Goal: Task Accomplishment & Management: Use online tool/utility

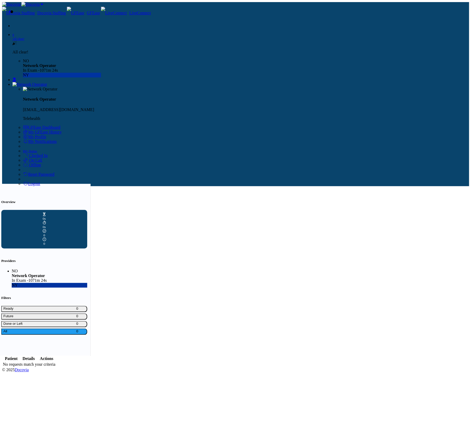
click at [213, 355] on div "Patient Details Actions No requests match your criteria" at bounding box center [235, 361] width 467 height 12
click at [259, 293] on div "Overview 0s 0s 0 0 Providers NO Network Operator In Exam - 1071m 26s NY Filters…" at bounding box center [235, 388] width 467 height 409
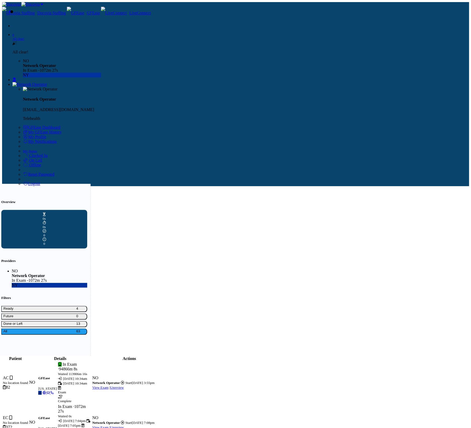
click at [109, 425] on link "View Exam" at bounding box center [100, 427] width 16 height 4
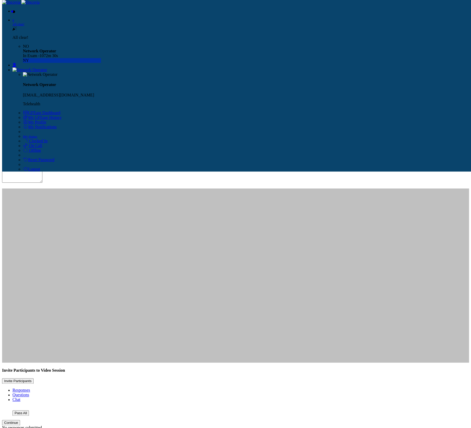
scroll to position [40, 0]
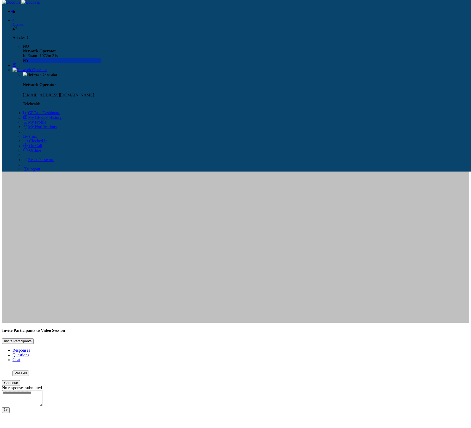
click at [29, 352] on link "Questions" at bounding box center [20, 354] width 17 height 4
click at [30, 348] on link "Responses" at bounding box center [21, 350] width 18 height 4
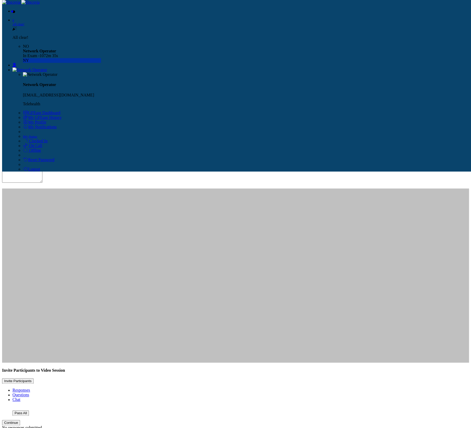
click at [34, 378] on button "Invite Participants" at bounding box center [18, 380] width 32 height 5
type textarea "**********"
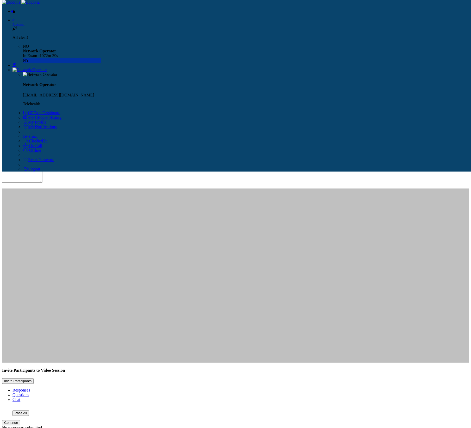
type textarea "**********"
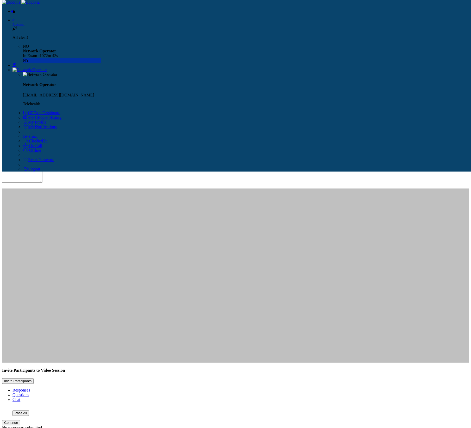
click at [16, 86] on button "Edit" at bounding box center [9, 83] width 14 height 5
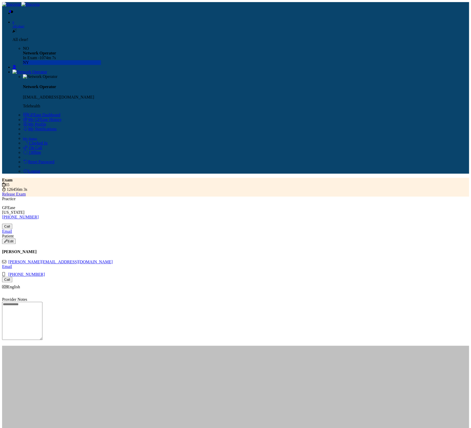
click at [16, 238] on button "Edit" at bounding box center [9, 240] width 14 height 5
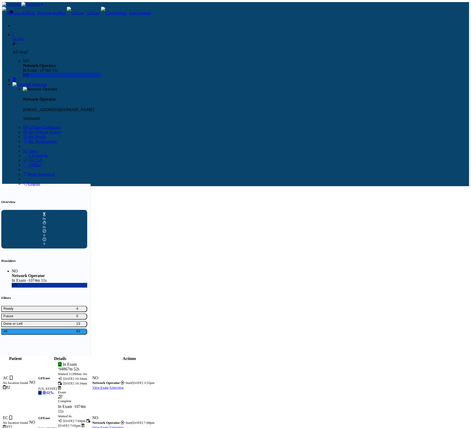
click at [109, 425] on link "View Exam" at bounding box center [100, 427] width 16 height 4
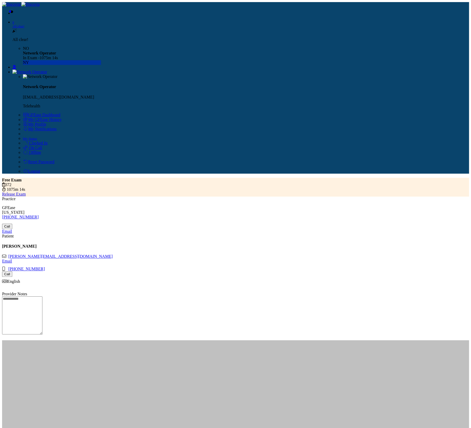
click at [121, 205] on div "GFEase [US_STATE] [PHONE_NUMBER] Call Email" at bounding box center [235, 219] width 467 height 28
click at [12, 271] on button "Call" at bounding box center [7, 273] width 10 height 5
